Goal: Task Accomplishment & Management: Use online tool/utility

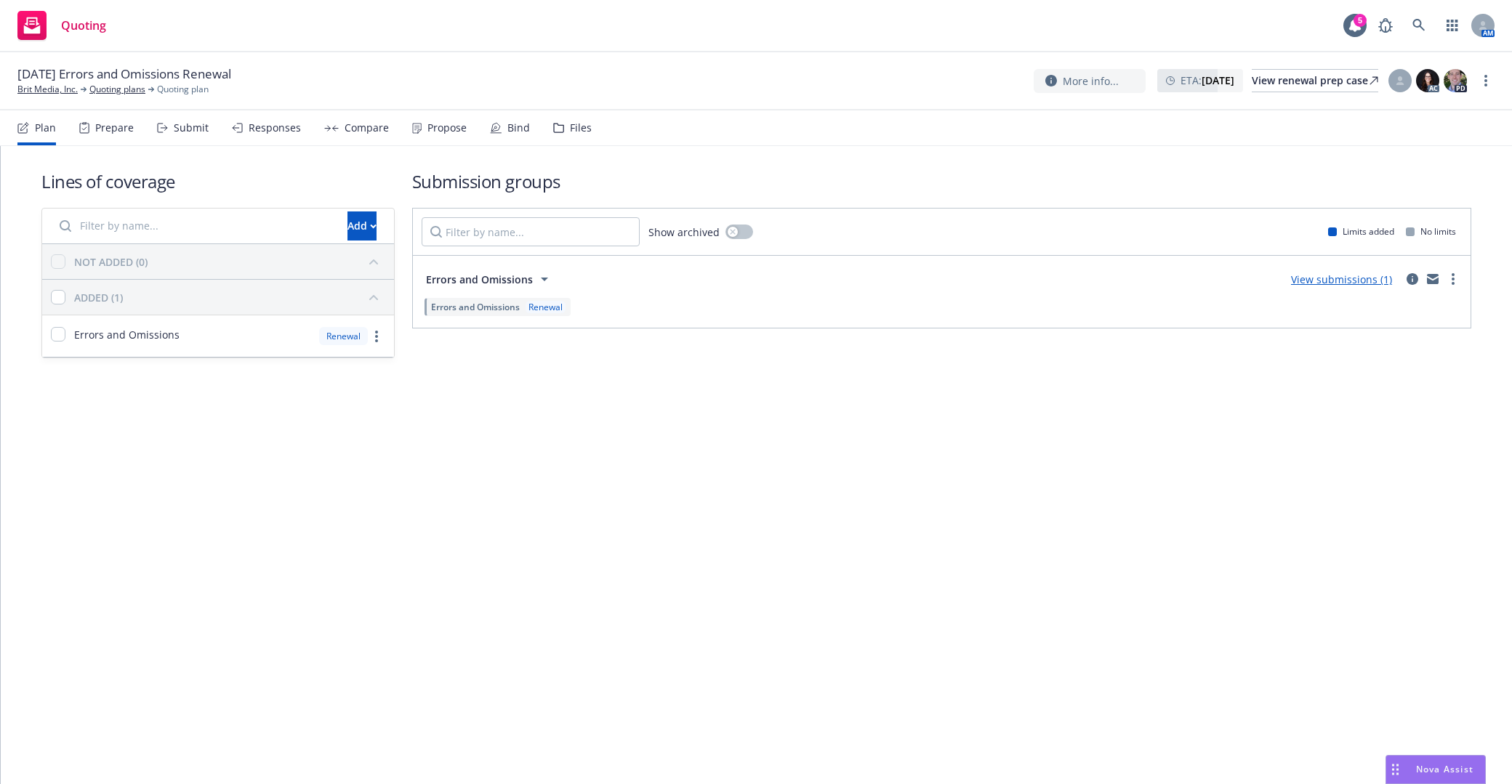
click at [1060, 463] on div "Lines of coverage Add NOT ADDED (0) ADDED (1) Errors and Omissions Renewal Subm…" at bounding box center [756, 466] width 1512 height 639
